Goal: Contribute content: Contribute content

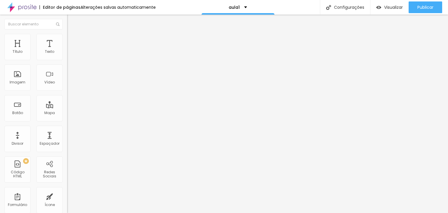
click at [67, 50] on span "Trocar imagem" at bounding box center [83, 47] width 32 height 5
click at [67, 55] on input "[URL][DOMAIN_NAME]" at bounding box center [102, 52] width 70 height 6
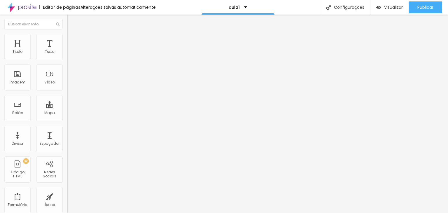
paste input "IzkgN2hIYfY"
type input "https://www.youtube.com/watch?v=IzkgN2hIYfY"
click at [67, 50] on span "Trocar imagem" at bounding box center [83, 47] width 32 height 5
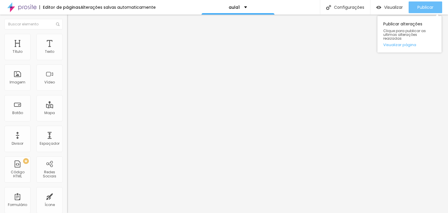
click at [425, 7] on span "Publicar" at bounding box center [426, 7] width 16 height 5
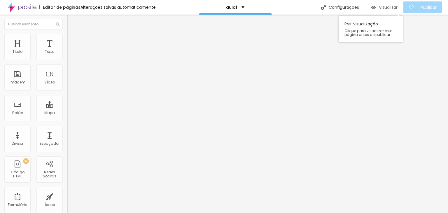
click at [391, 6] on span "Visualizar" at bounding box center [388, 7] width 19 height 5
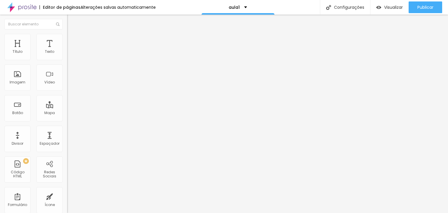
click at [67, 50] on span "Trocar imagem" at bounding box center [83, 47] width 32 height 5
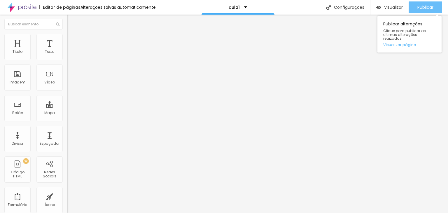
click at [424, 11] on div "Publicar" at bounding box center [426, 7] width 16 height 12
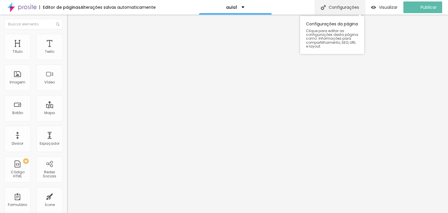
click at [354, 6] on div "Configurações" at bounding box center [340, 7] width 50 height 15
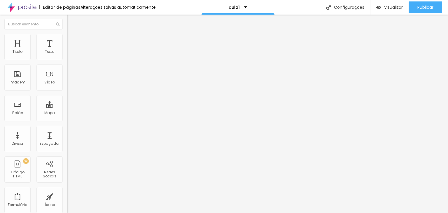
type input "aulas"
type input "/aulas"
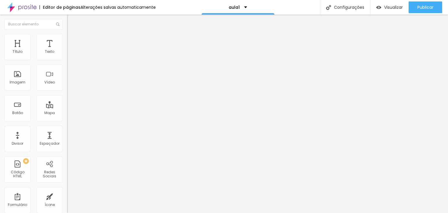
drag, startPoint x: 31, startPoint y: 159, endPoint x: 0, endPoint y: 152, distance: 31.4
click at [67, 133] on div "Trocar imagem Descrição da imagem (Alt) Alinhamento Proporção Original Cinema 1…" at bounding box center [100, 90] width 67 height 88
paste input "[DOMAIN_NAME][URL]"
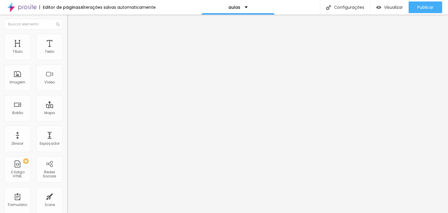
scroll to position [0, 91]
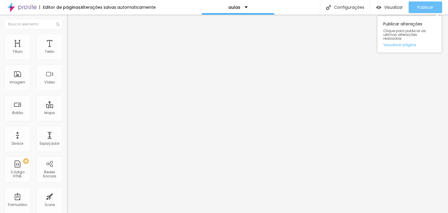
type input "[URL][DOMAIN_NAME]"
click at [431, 5] on span "Publicar" at bounding box center [426, 7] width 16 height 5
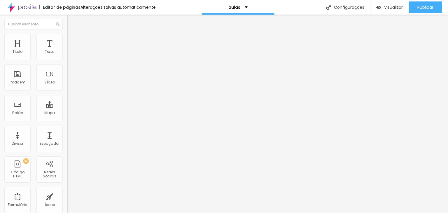
drag, startPoint x: 26, startPoint y: 158, endPoint x: 0, endPoint y: 154, distance: 26.3
click at [67, 133] on div "Trocar imagem Descrição da imagem (Alt) Alinhamento Proporção Original Cinema 1…" at bounding box center [100, 90] width 67 height 88
paste input "[DOMAIN_NAME][URL]"
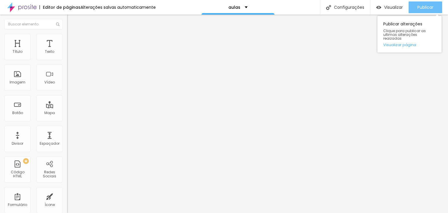
type input "[URL][DOMAIN_NAME]"
click at [426, 6] on span "Publicar" at bounding box center [426, 7] width 16 height 5
